Goal: Task Accomplishment & Management: Complete application form

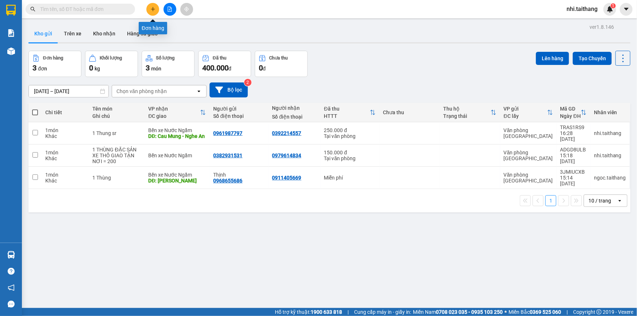
click at [150, 9] on button at bounding box center [152, 9] width 13 height 13
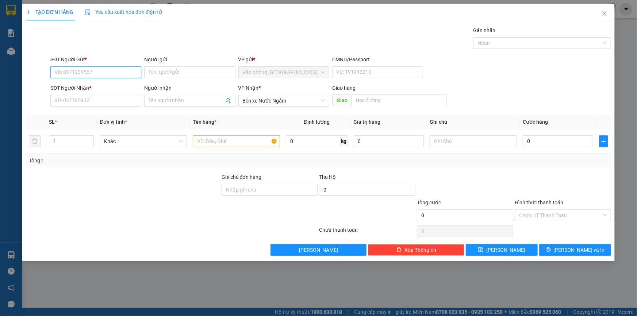
click at [99, 70] on input "SĐT Người Gửi *" at bounding box center [95, 72] width 91 height 12
type input "0912205111"
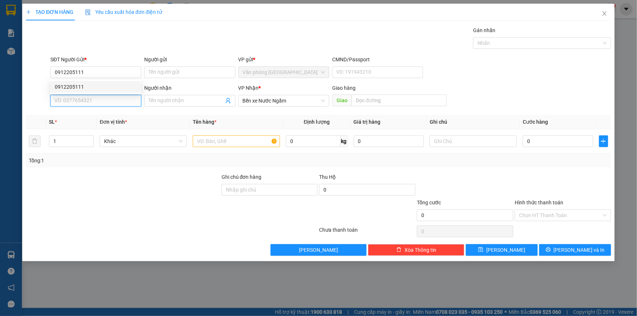
click at [88, 99] on input "SĐT Người Nhận *" at bounding box center [95, 101] width 91 height 12
click at [92, 115] on div "0915689203 - 0985618688" at bounding box center [96, 115] width 82 height 8
type input "0915689203"
type input "0985618688"
type input "Diễn Châu"
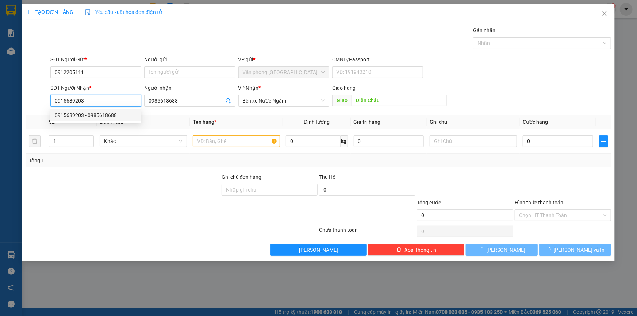
type input "500.000"
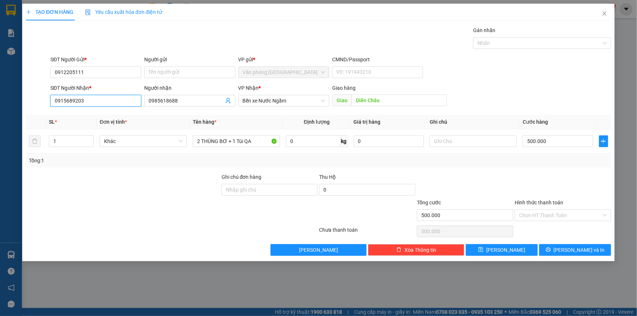
click at [96, 101] on input "0915689203" at bounding box center [95, 101] width 91 height 12
click at [494, 70] on div "SĐT Người Gửi * 0912205111 Người gửi Tên người gửi VP gửi * Văn phòng [GEOGRAPH…" at bounding box center [330, 68] width 563 height 26
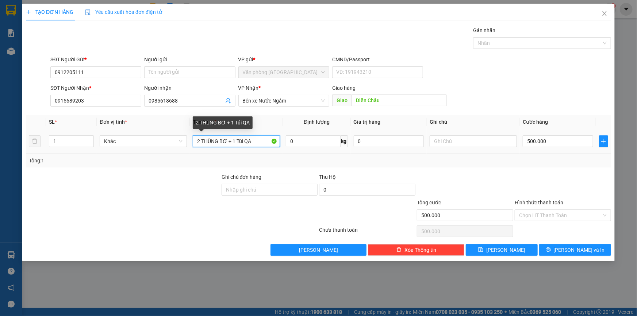
click at [263, 140] on input "2 THÙNG BƠ + 1 Túi QA" at bounding box center [236, 141] width 87 height 12
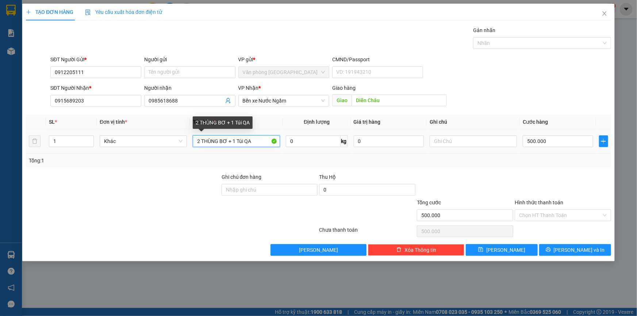
click at [263, 140] on input "2 THÙNG BƠ + 1 Túi QA" at bounding box center [236, 141] width 87 height 12
type input "1 THÙNG SẦU RIÊNG"
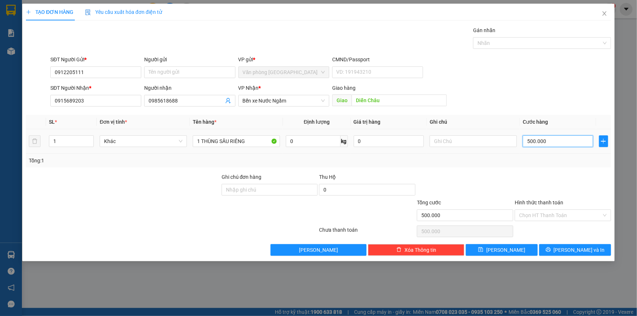
type input "0"
type input "3"
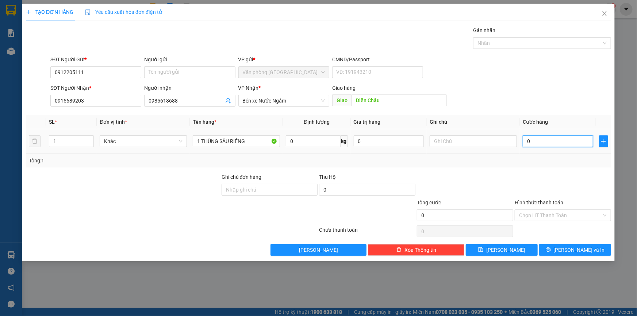
type input "003"
type input "30"
type input "0.030"
type input "300"
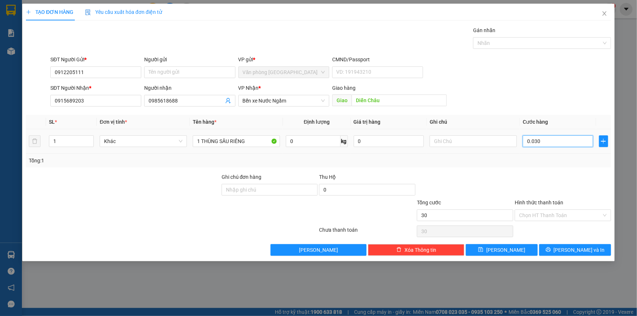
type input "300"
type input "00.300"
type input "300.000"
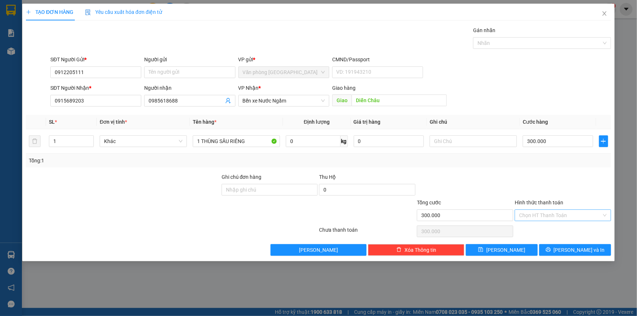
click at [549, 213] on input "Hình thức thanh toán" at bounding box center [560, 215] width 82 height 11
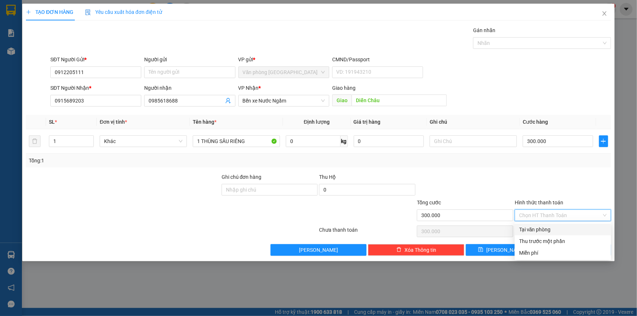
click at [531, 229] on div "Tại văn phòng" at bounding box center [563, 229] width 88 height 8
type input "0"
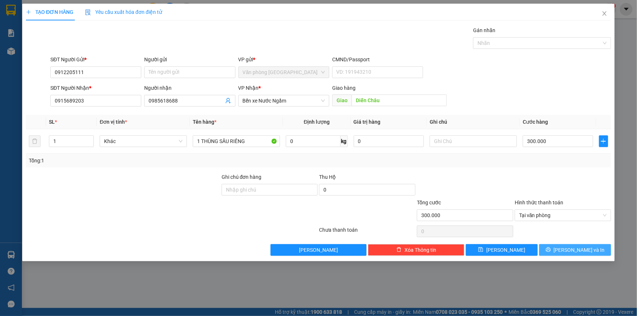
click at [582, 248] on span "[PERSON_NAME] và In" at bounding box center [578, 250] width 51 height 8
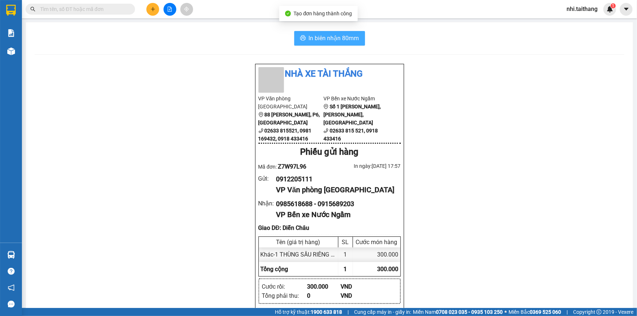
click at [341, 36] on span "In biên nhận 80mm" at bounding box center [334, 38] width 50 height 9
